Goal: Book appointment/travel/reservation

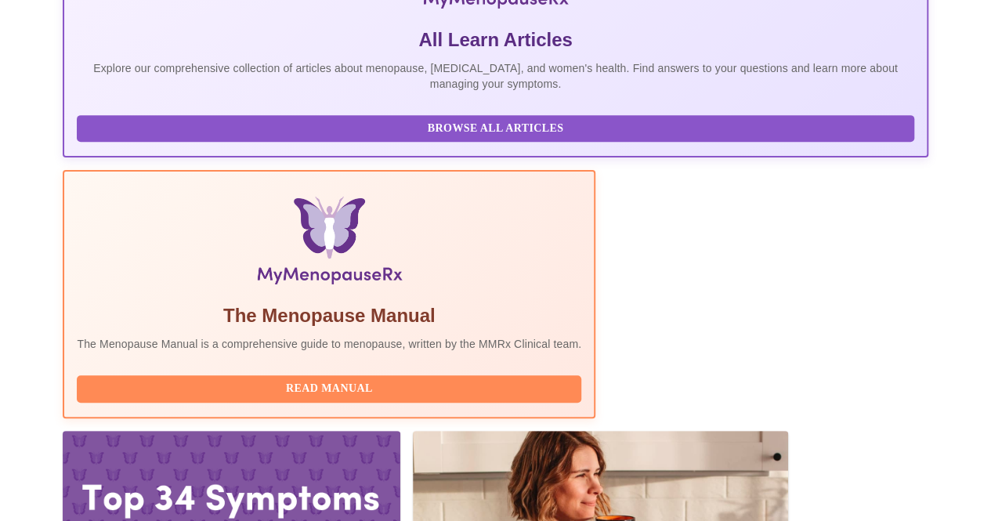
scroll to position [356, 0]
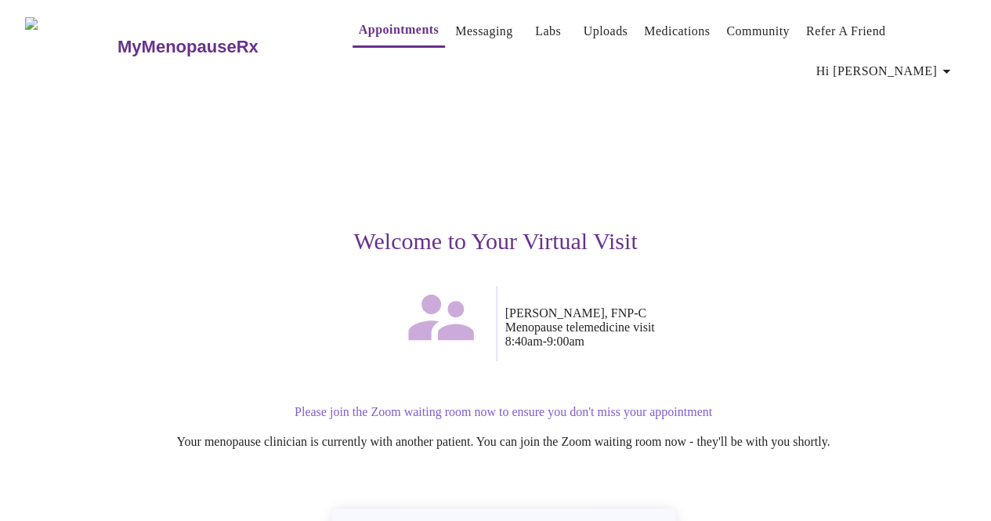
scroll to position [153, 0]
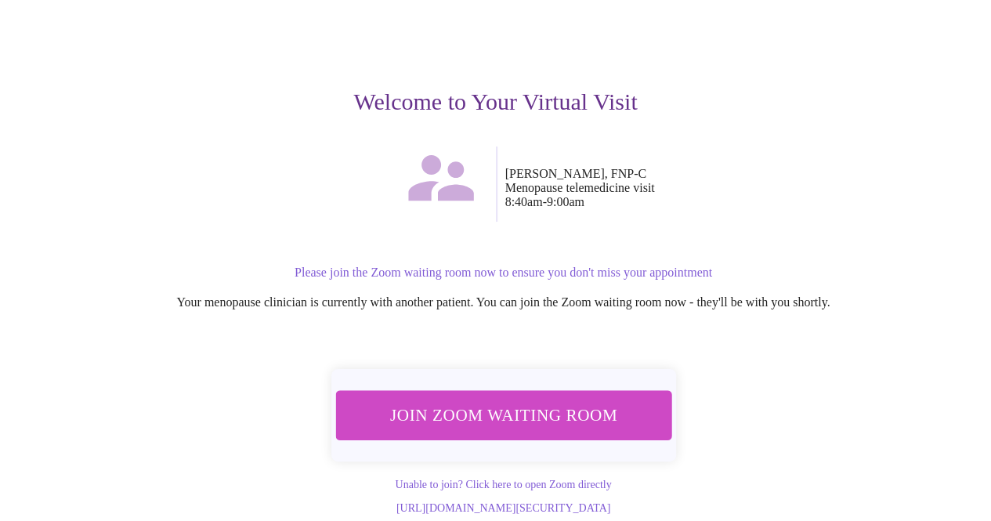
click at [489, 400] on span "Join Zoom Waiting Room" at bounding box center [503, 414] width 295 height 29
